Goal: Navigation & Orientation: Understand site structure

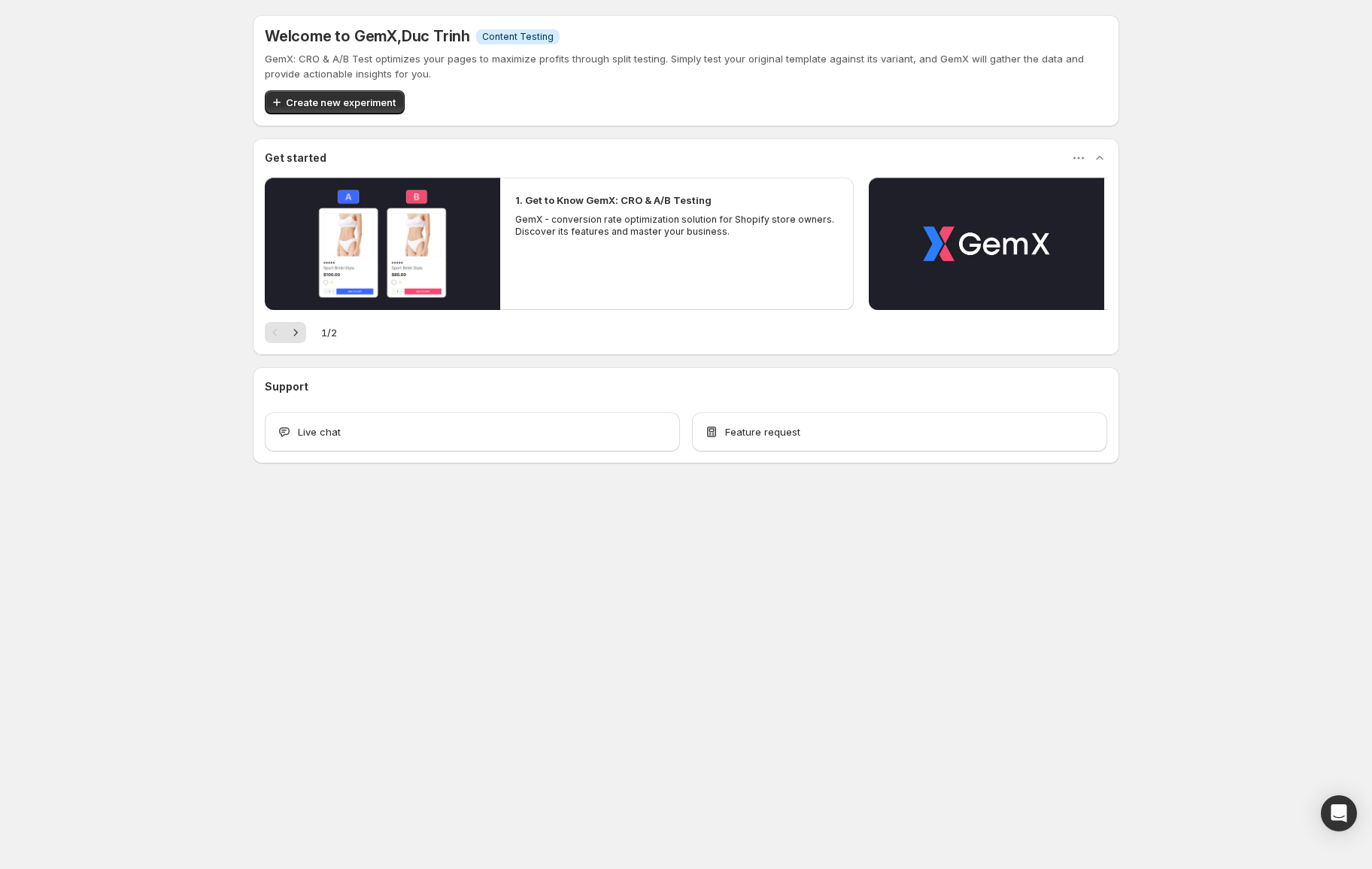
click at [81, 185] on div "Welcome to GemX , [PERSON_NAME] Info Content Testing GemX: CRO & A/B Test optim…" at bounding box center [686, 272] width 1372 height 544
click at [178, 185] on div "Welcome to GemX , [PERSON_NAME] Info Content Testing GemX: CRO & A/B Test optim…" at bounding box center [686, 272] width 1372 height 544
click at [286, 156] on h3 "Get started" at bounding box center [296, 158] width 62 height 15
